Goal: Navigation & Orientation: Find specific page/section

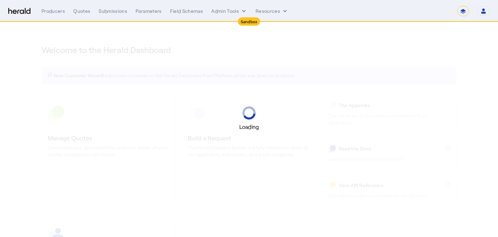
select select "*******"
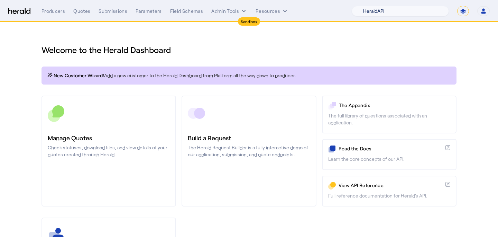
click at [420, 11] on select "1Fort Acrisure Acturis Affinity Advisors Affinity Risk Agentero AmWins Anzen Ao…" at bounding box center [400, 11] width 97 height 10
click at [371, 6] on select "1Fort Acrisure Acturis Affinity Advisors Affinity Risk Agentero AmWins Anzen Ao…" at bounding box center [400, 11] width 97 height 10
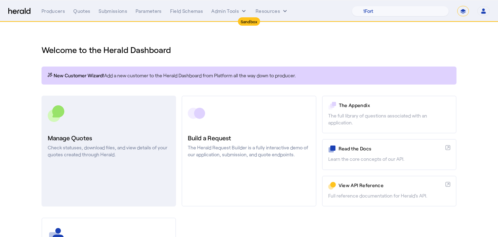
click at [76, 174] on link "Manage Quotes Check statuses, download files, and view details of your quotes c…" at bounding box center [109, 150] width 135 height 111
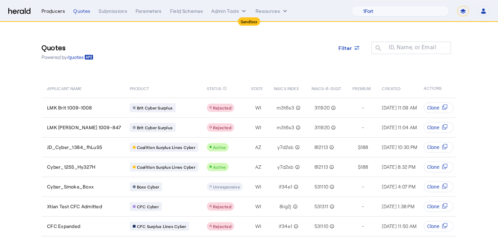
click at [54, 11] on div "Producers" at bounding box center [54, 11] width 24 height 7
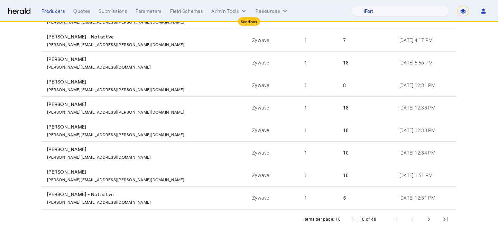
scroll to position [133, 0]
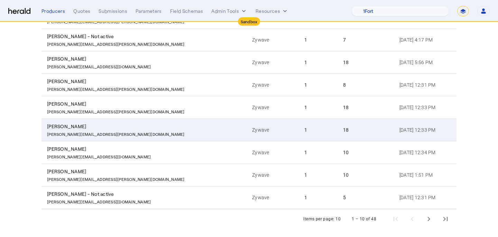
click at [247, 123] on td "Zywave" at bounding box center [273, 129] width 52 height 22
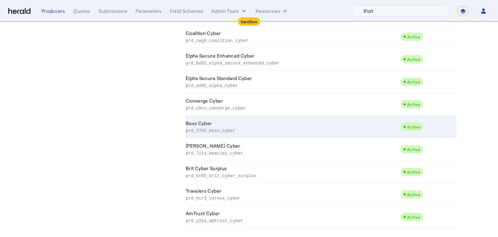
scroll to position [282, 0]
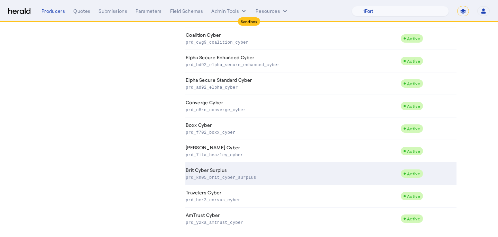
click at [238, 177] on p "prd_kn05_brit_cyber_surplus" at bounding box center [292, 176] width 212 height 7
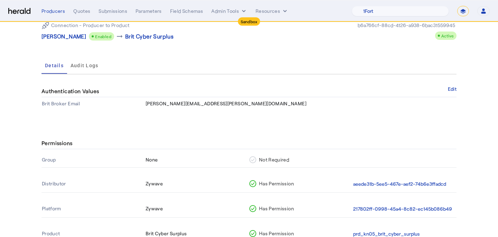
scroll to position [67, 0]
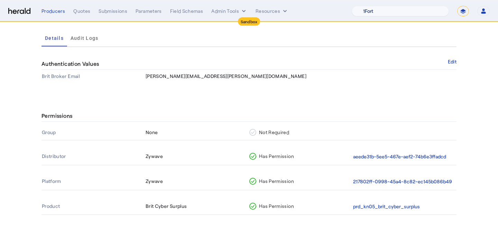
click at [417, 14] on select "1Fort Acrisure Acturis Affinity Advisors Affinity Risk Agentero AmWins Anzen Ao…" at bounding box center [400, 11] width 97 height 10
select select "pfm_2v8p_herald_api"
click at [371, 6] on select "1Fort Acrisure Acturis Affinity Advisors Affinity Risk Agentero AmWins Anzen Ao…" at bounding box center [400, 11] width 97 height 10
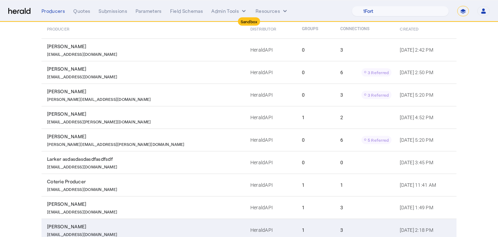
scroll to position [133, 0]
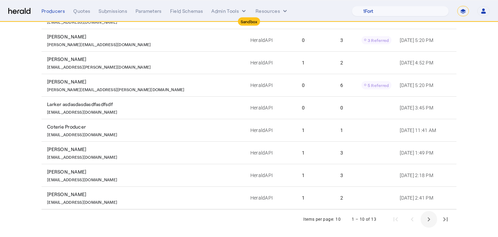
click at [430, 224] on span "Next page" at bounding box center [429, 219] width 17 height 17
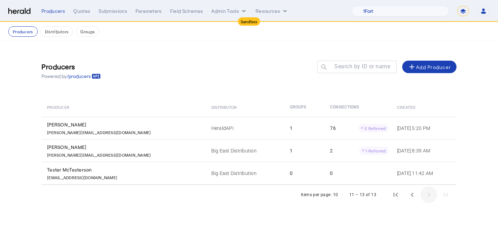
scroll to position [0, 0]
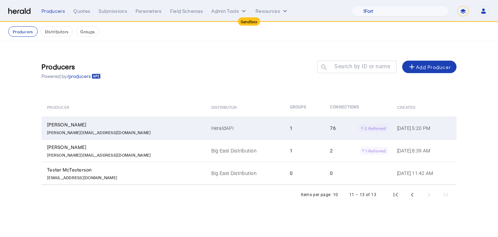
click at [284, 121] on td "1" at bounding box center [304, 128] width 40 height 22
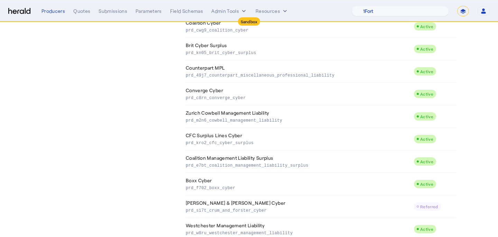
scroll to position [1464, 0]
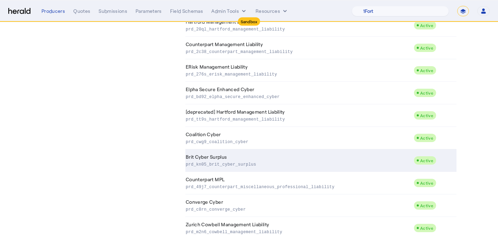
click at [237, 158] on td "Brit Cyber Surplus prd_kn05_brit_cyber_surplus" at bounding box center [299, 160] width 228 height 22
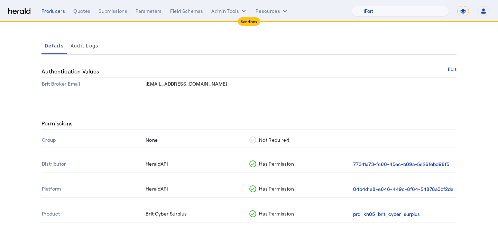
scroll to position [60, 0]
